Goal: Task Accomplishment & Management: Complete application form

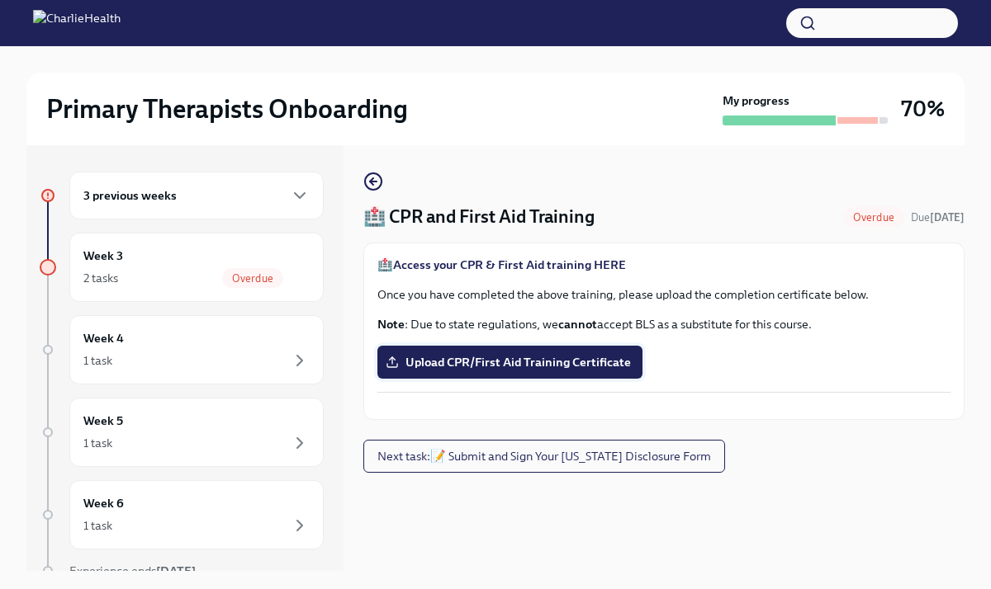
click at [495, 366] on span "Upload CPR/First Aid Training Certificate" at bounding box center [510, 362] width 242 height 17
click at [0, 0] on input "Upload CPR/First Aid Training Certificate" at bounding box center [0, 0] width 0 height 0
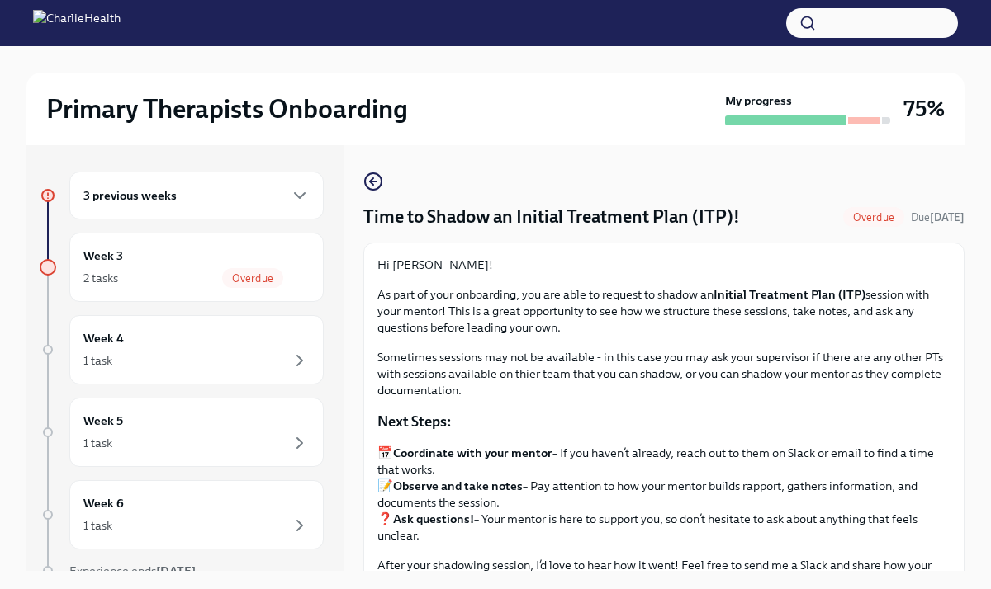
click at [229, 201] on div "3 previous weeks" at bounding box center [196, 196] width 226 height 20
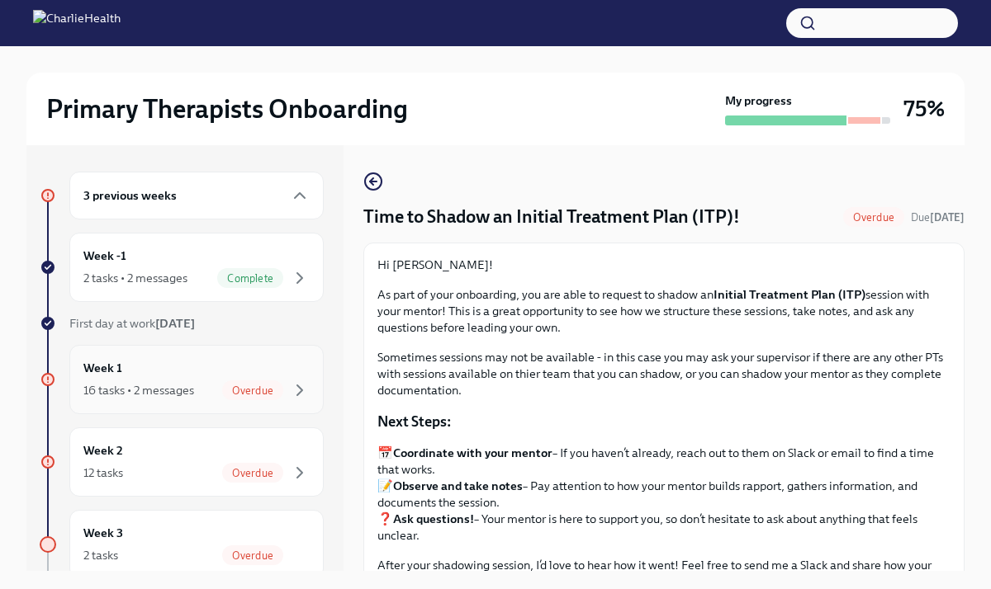
click at [170, 390] on div "16 tasks • 2 messages" at bounding box center [138, 390] width 111 height 17
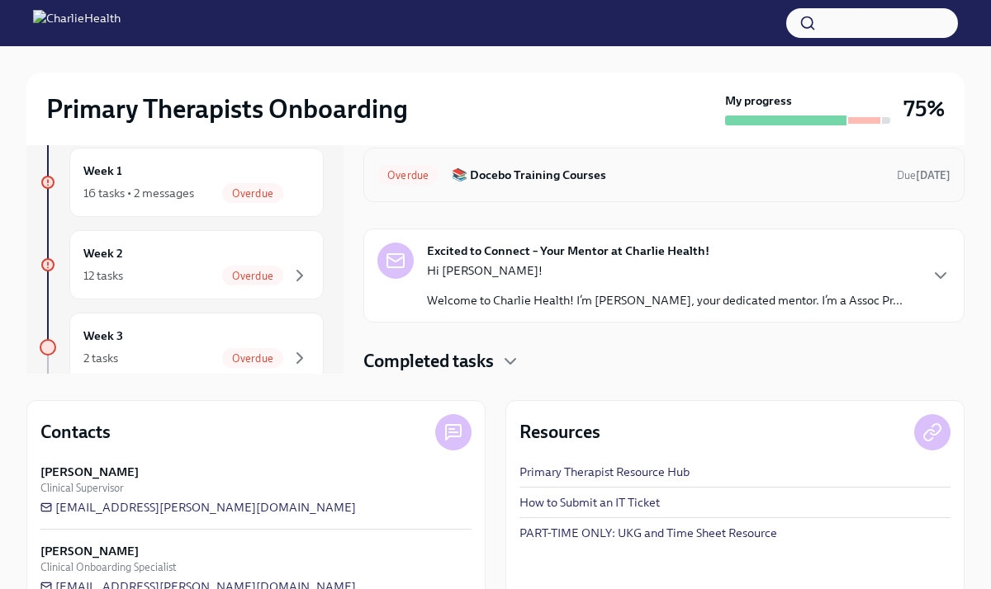
scroll to position [237, 0]
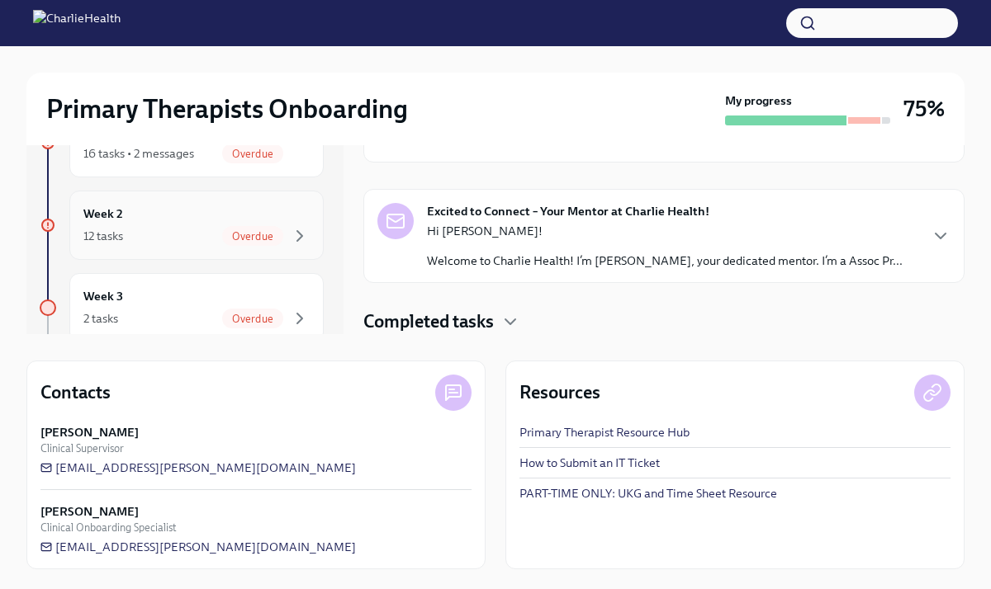
click at [205, 224] on div "Week 2 12 tasks Overdue" at bounding box center [196, 225] width 226 height 41
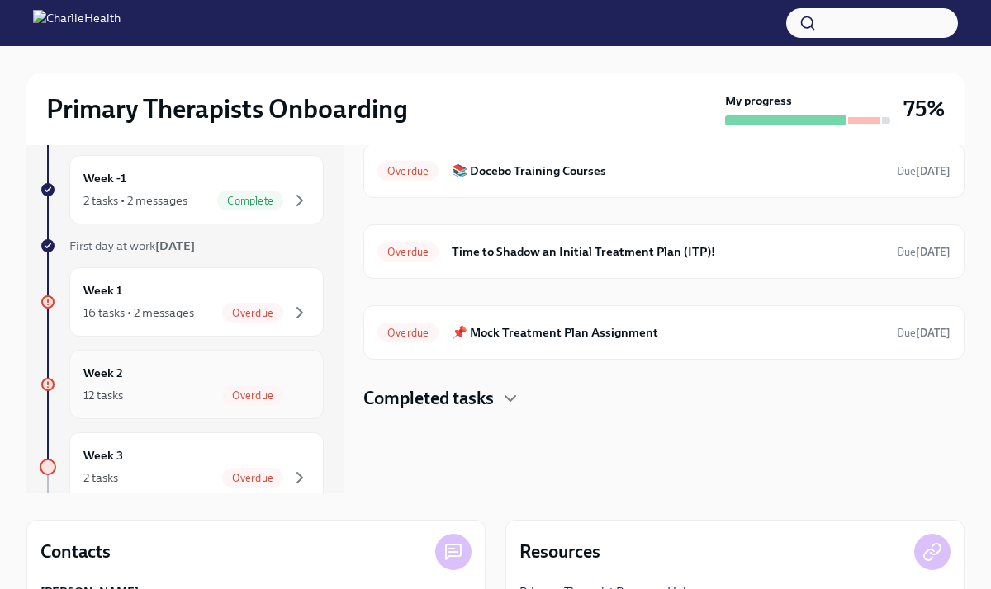
scroll to position [72, 0]
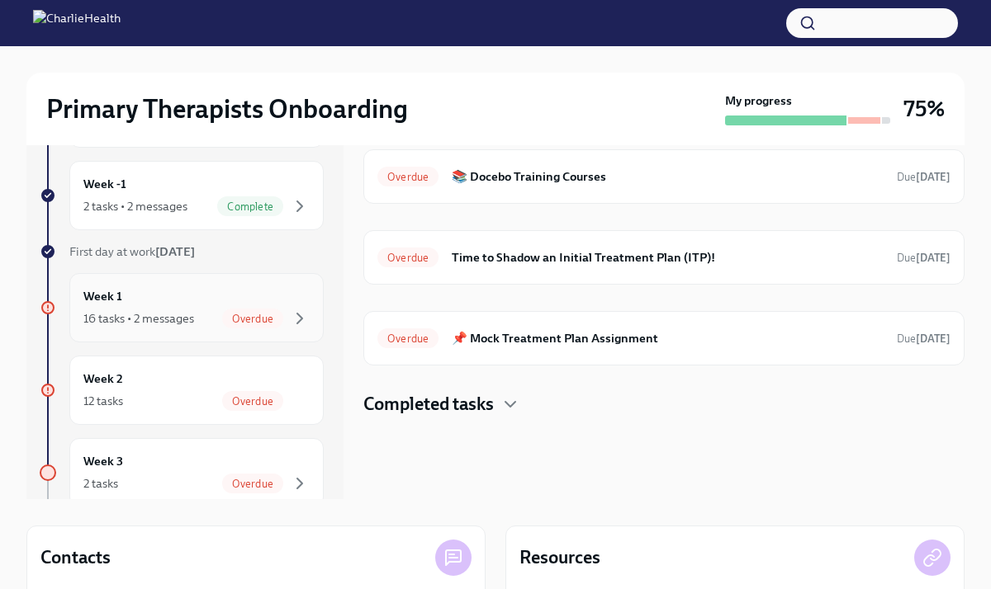
click at [257, 324] on span "Overdue" at bounding box center [252, 319] width 61 height 12
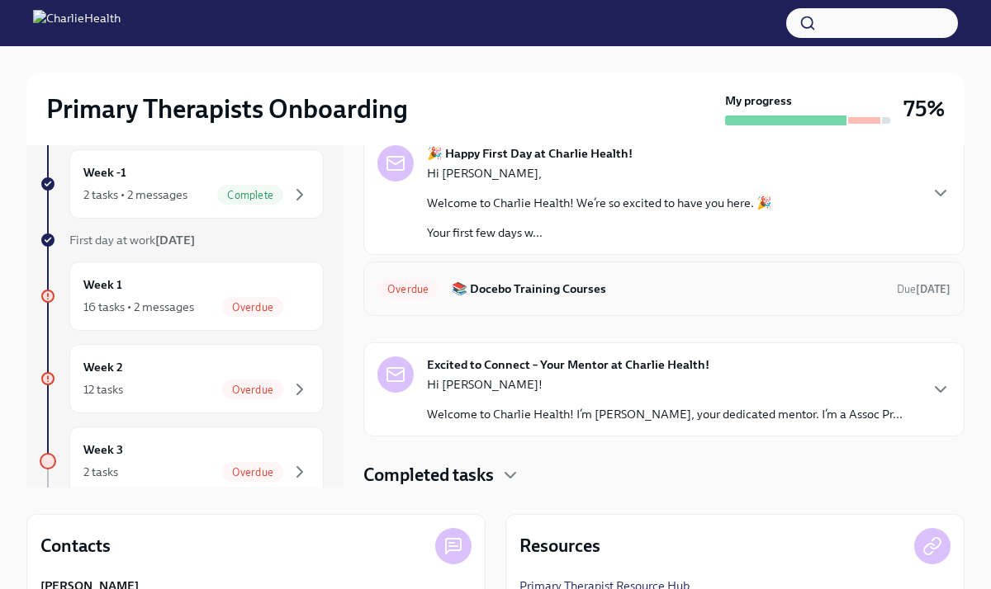
scroll to position [72, 0]
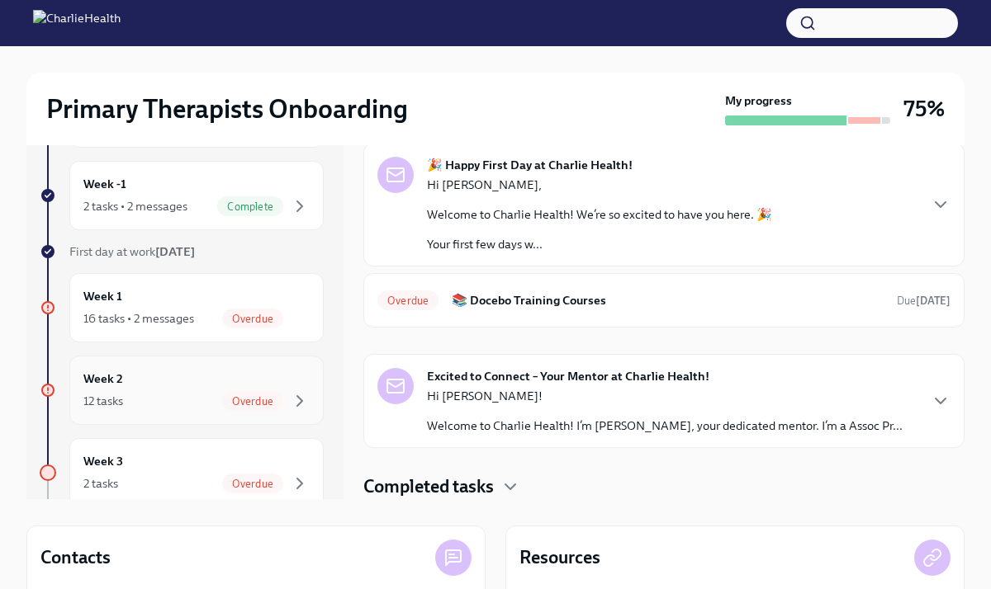
click at [184, 376] on div "Week 2 12 tasks Overdue" at bounding box center [196, 390] width 226 height 41
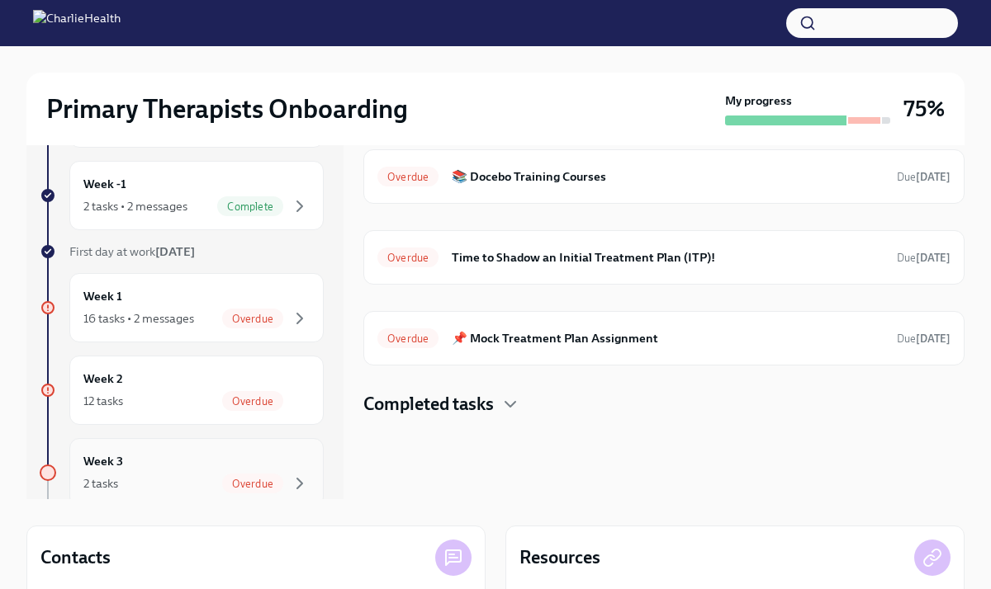
click at [218, 466] on div "Week 3 2 tasks Overdue" at bounding box center [196, 472] width 226 height 41
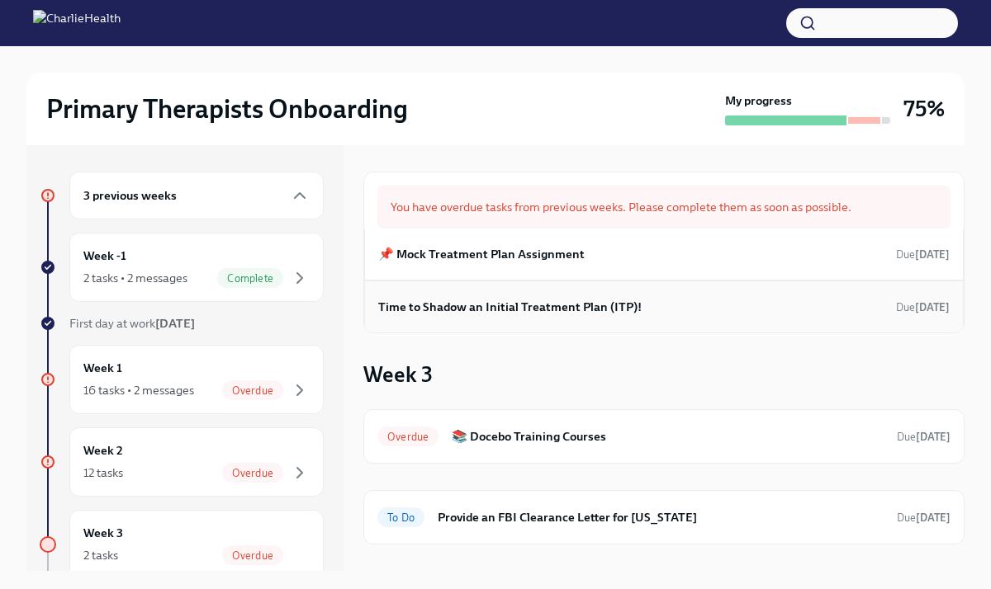
click at [540, 305] on h6 "Time to Shadow an Initial Treatment Plan (ITP)!" at bounding box center [509, 307] width 263 height 18
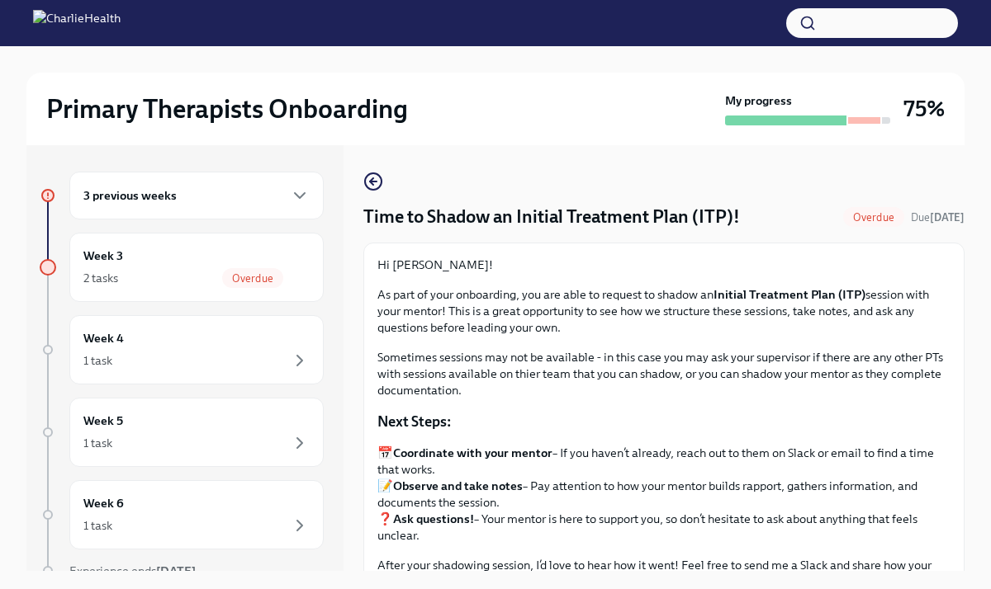
click at [202, 201] on div "3 previous weeks" at bounding box center [196, 196] width 226 height 20
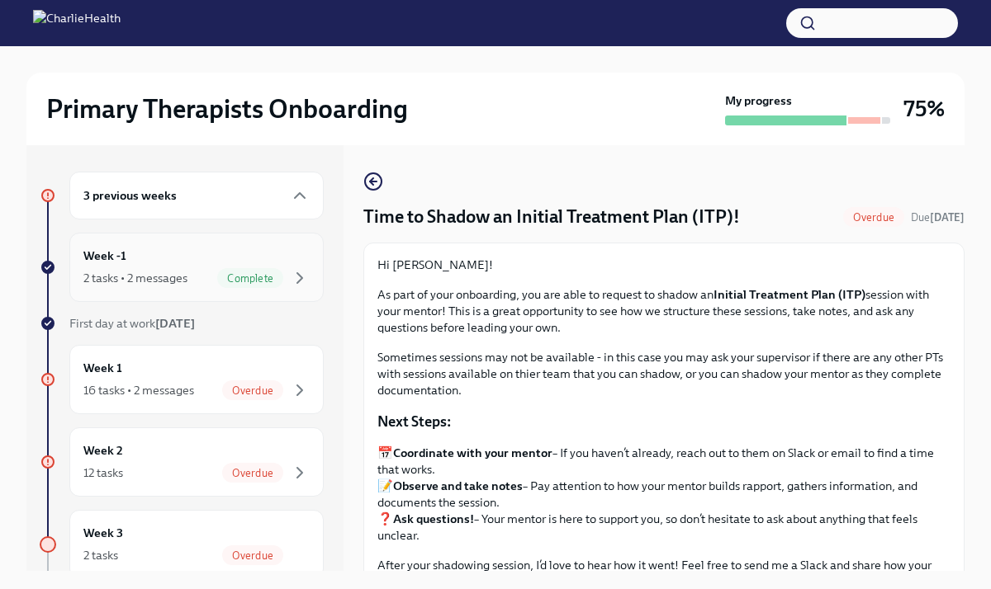
click at [135, 281] on div "2 tasks • 2 messages" at bounding box center [135, 278] width 104 height 17
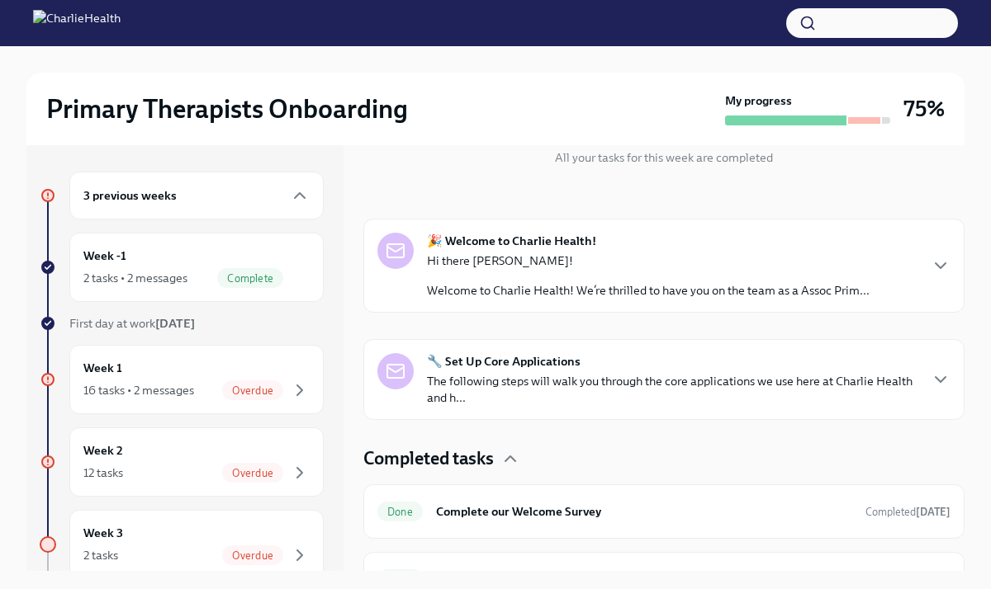
scroll to position [233, 0]
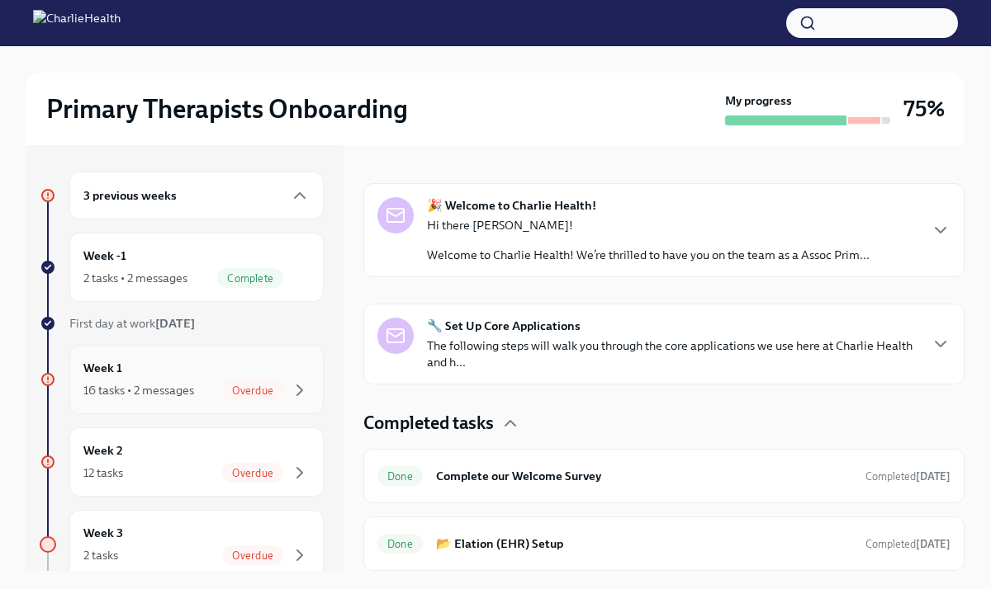
click at [232, 378] on div "Week 1 16 tasks • 2 messages Overdue" at bounding box center [196, 379] width 226 height 41
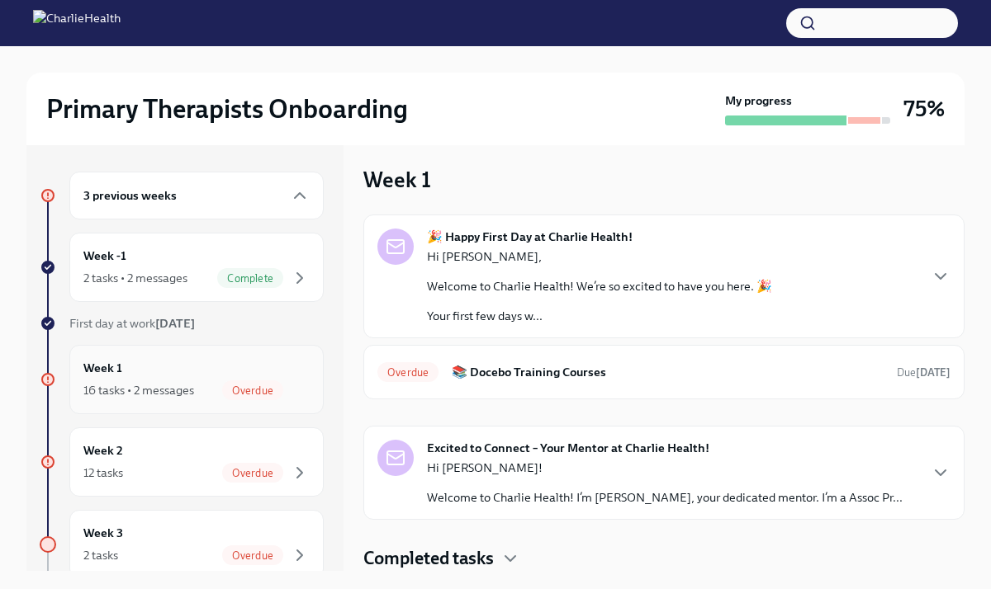
scroll to position [7, 0]
click at [492, 376] on h6 "📚 Docebo Training Courses" at bounding box center [668, 372] width 432 height 18
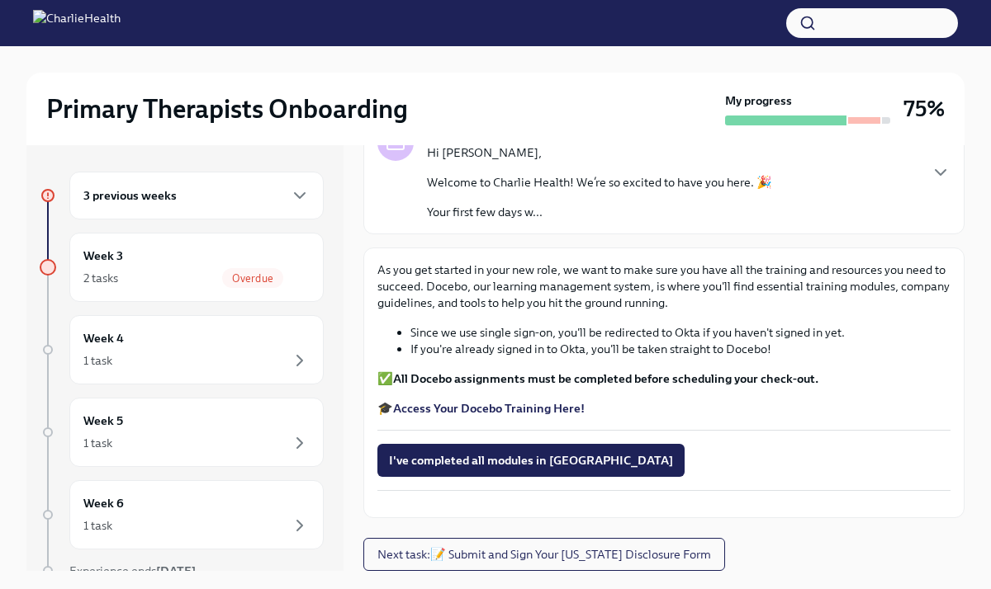
scroll to position [177, 0]
click at [480, 371] on strong "All Docebo assignments must be completed before scheduling your check-out." at bounding box center [605, 378] width 425 height 15
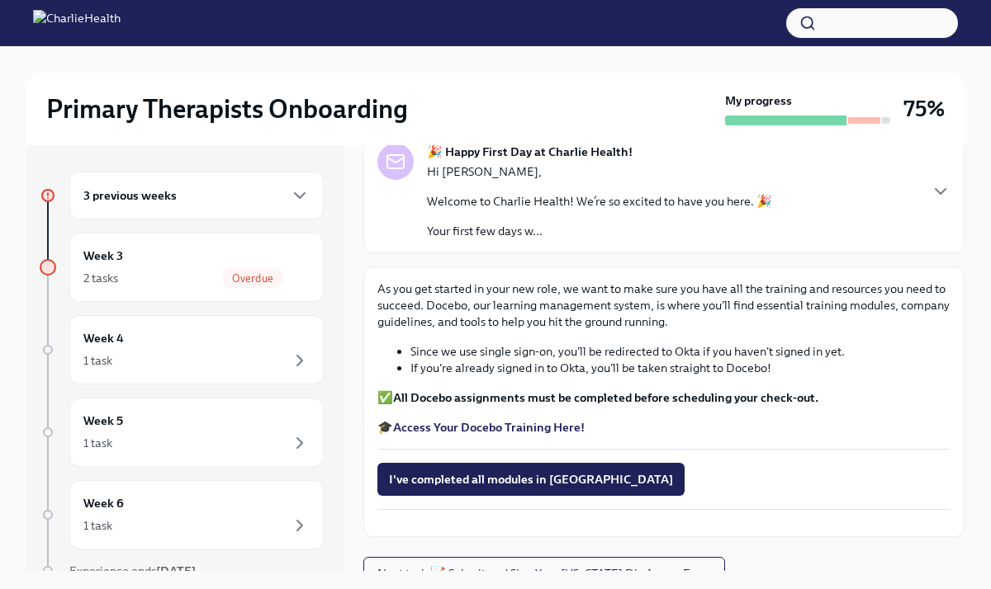
scroll to position [106, 0]
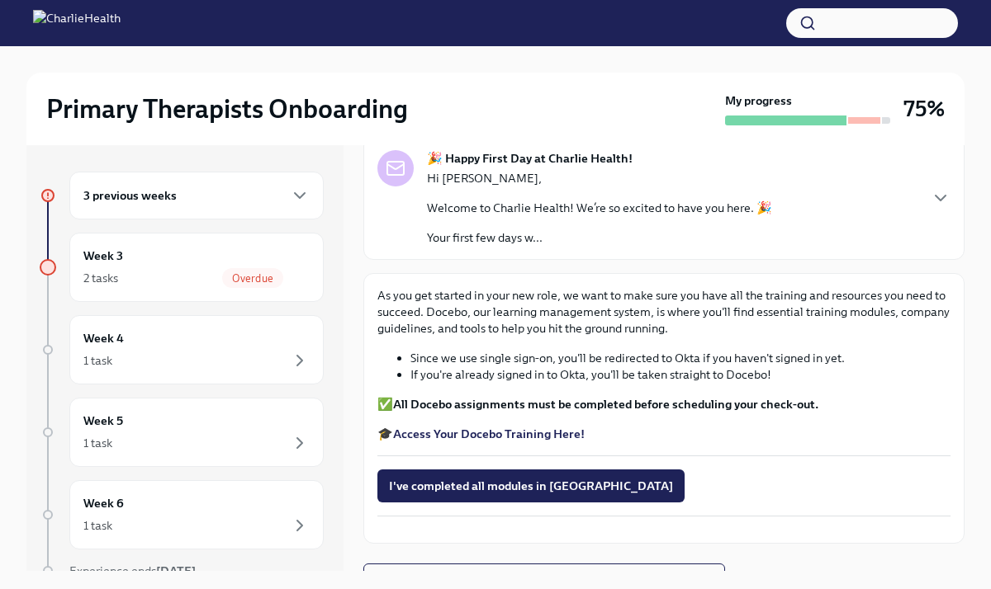
click at [490, 438] on strong "Access Your Docebo Training Here!" at bounding box center [489, 434] width 192 height 15
